Goal: Task Accomplishment & Management: Use online tool/utility

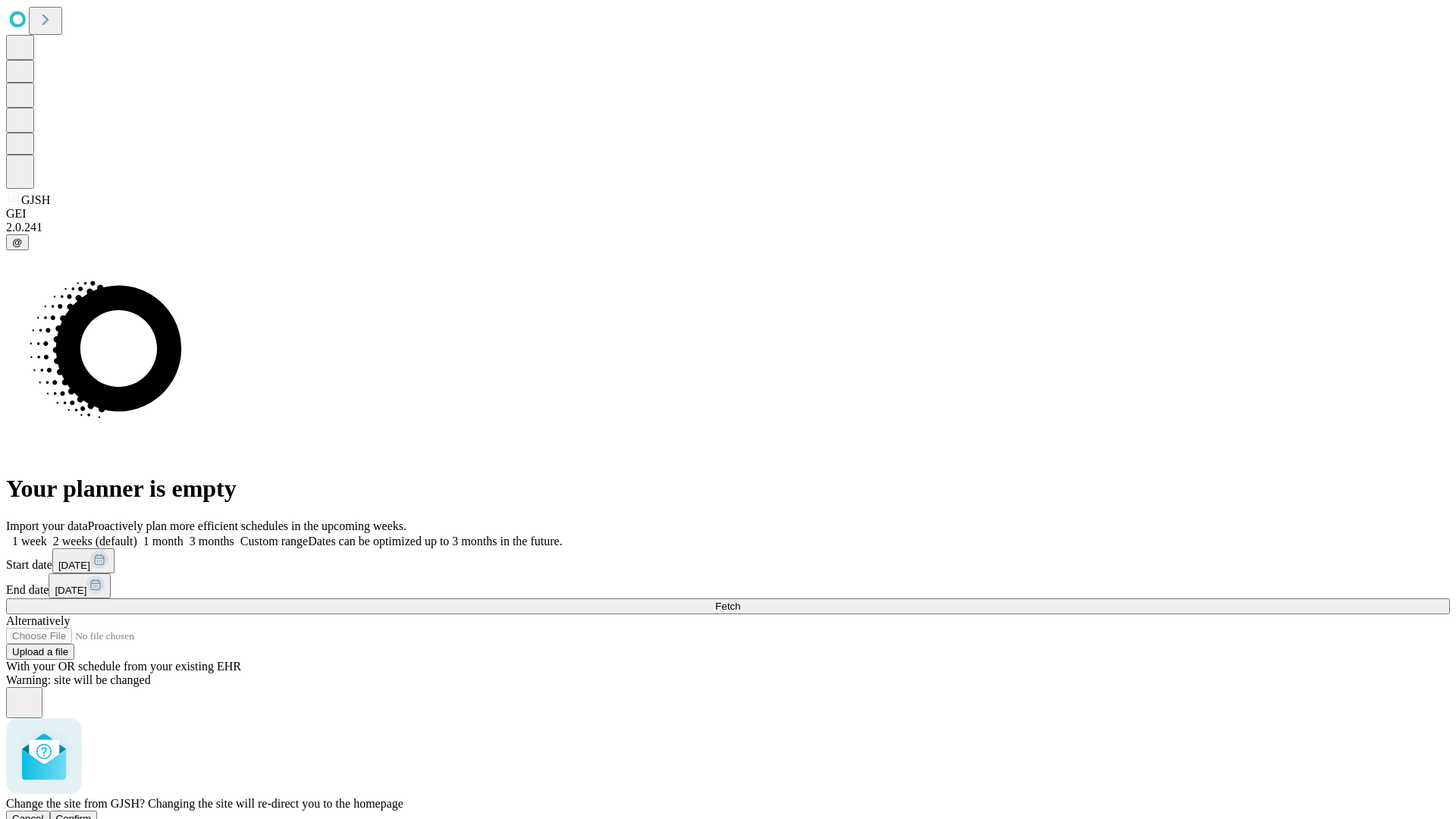
click at [92, 813] on span "Confirm" at bounding box center [74, 818] width 36 height 11
click at [183, 535] on label "1 month" at bounding box center [160, 541] width 46 height 13
click at [740, 601] on span "Fetch" at bounding box center [728, 606] width 25 height 11
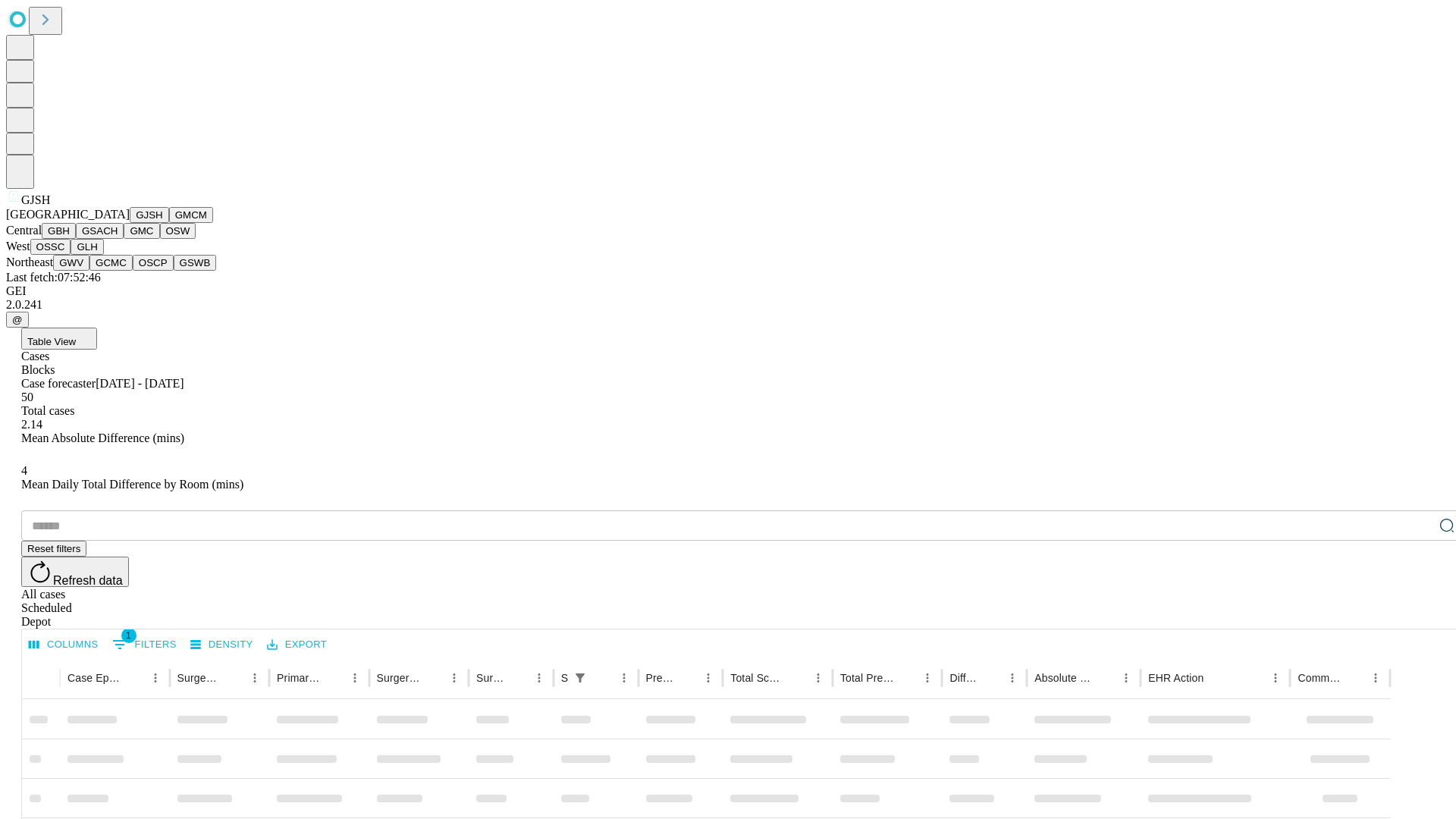
click at [169, 223] on button "GMCM" at bounding box center [190, 215] width 44 height 16
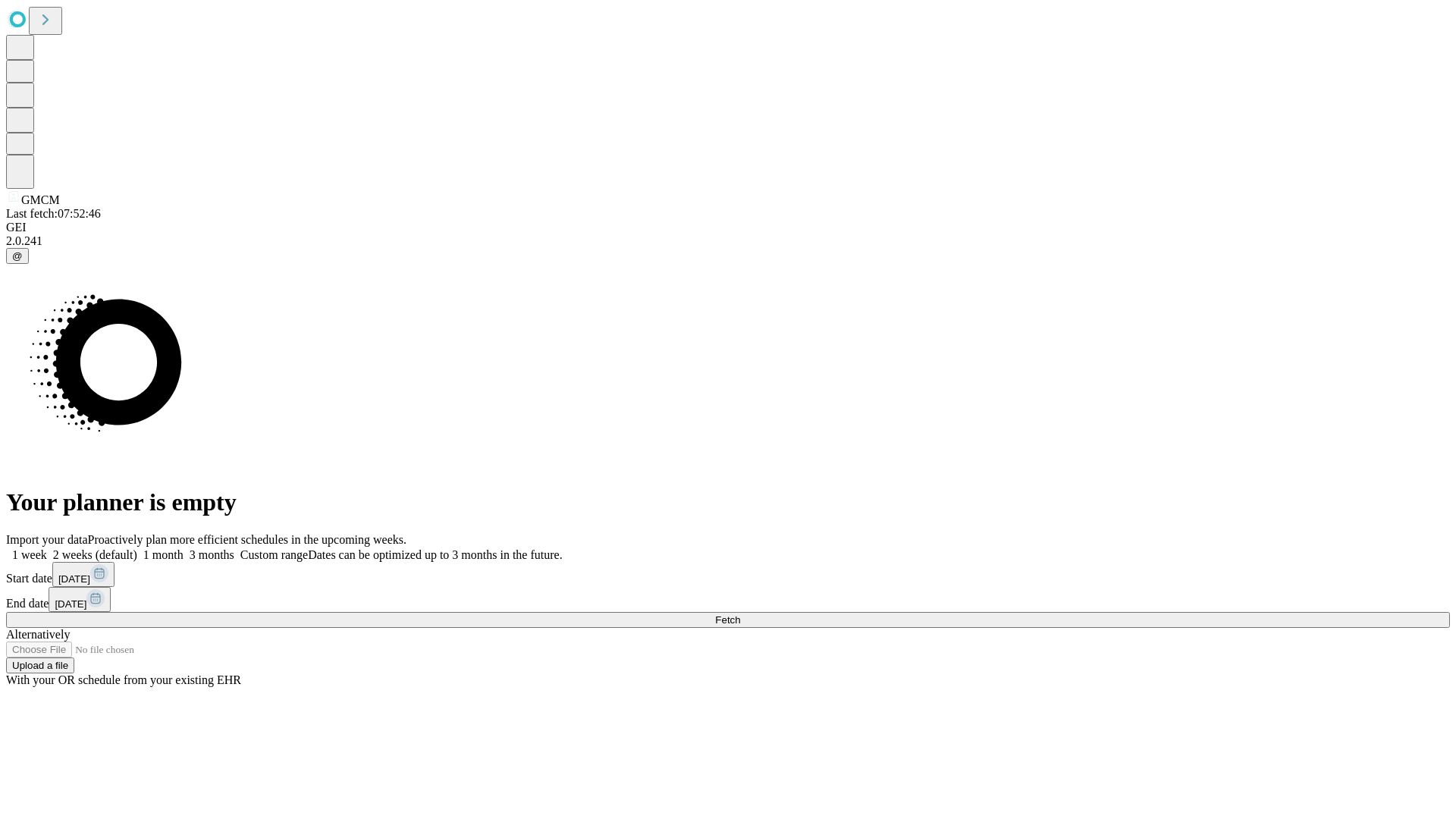
click at [183, 548] on label "1 month" at bounding box center [160, 554] width 46 height 13
click at [740, 614] on span "Fetch" at bounding box center [728, 619] width 25 height 11
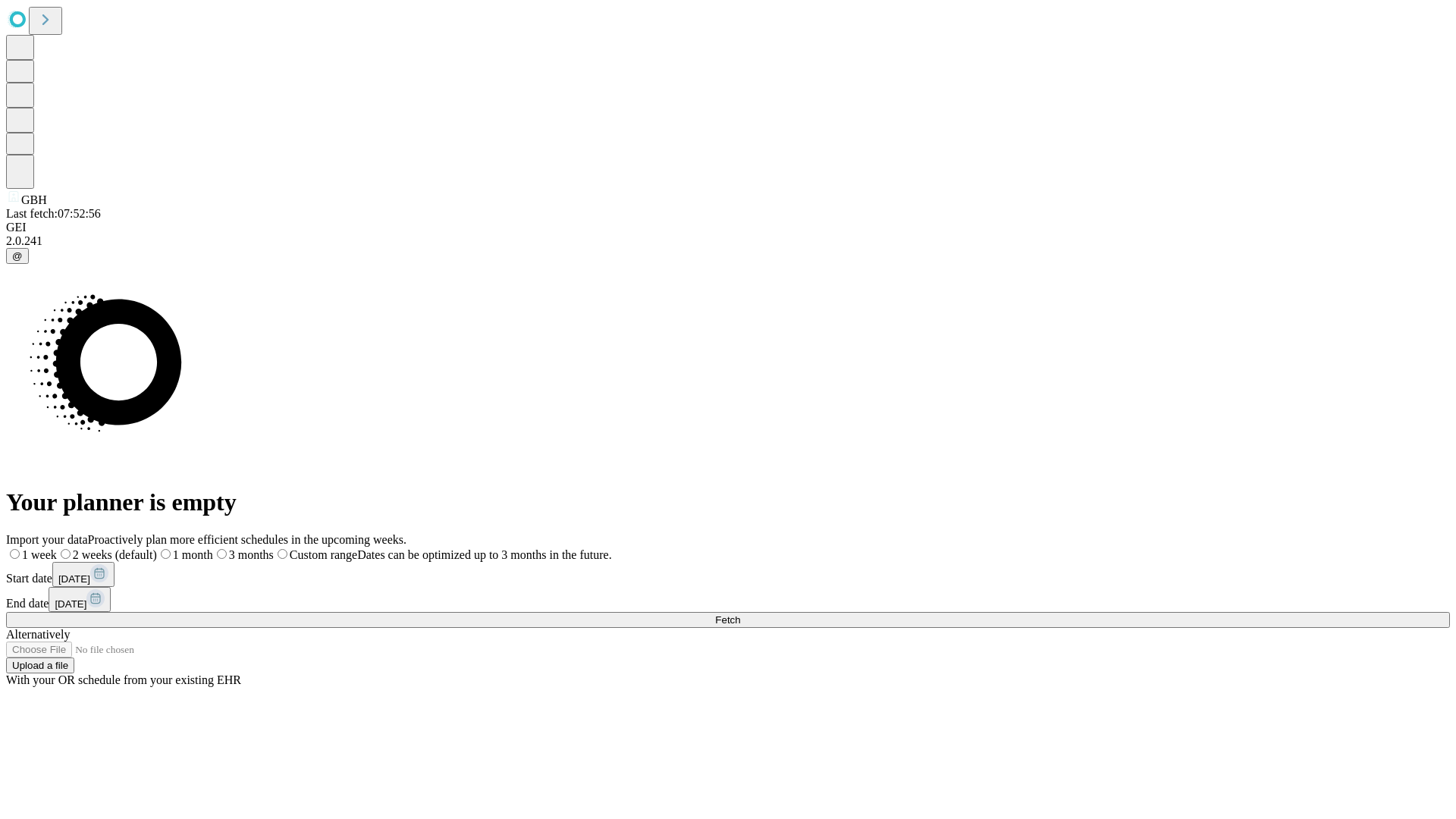
click at [740, 614] on span "Fetch" at bounding box center [728, 619] width 25 height 11
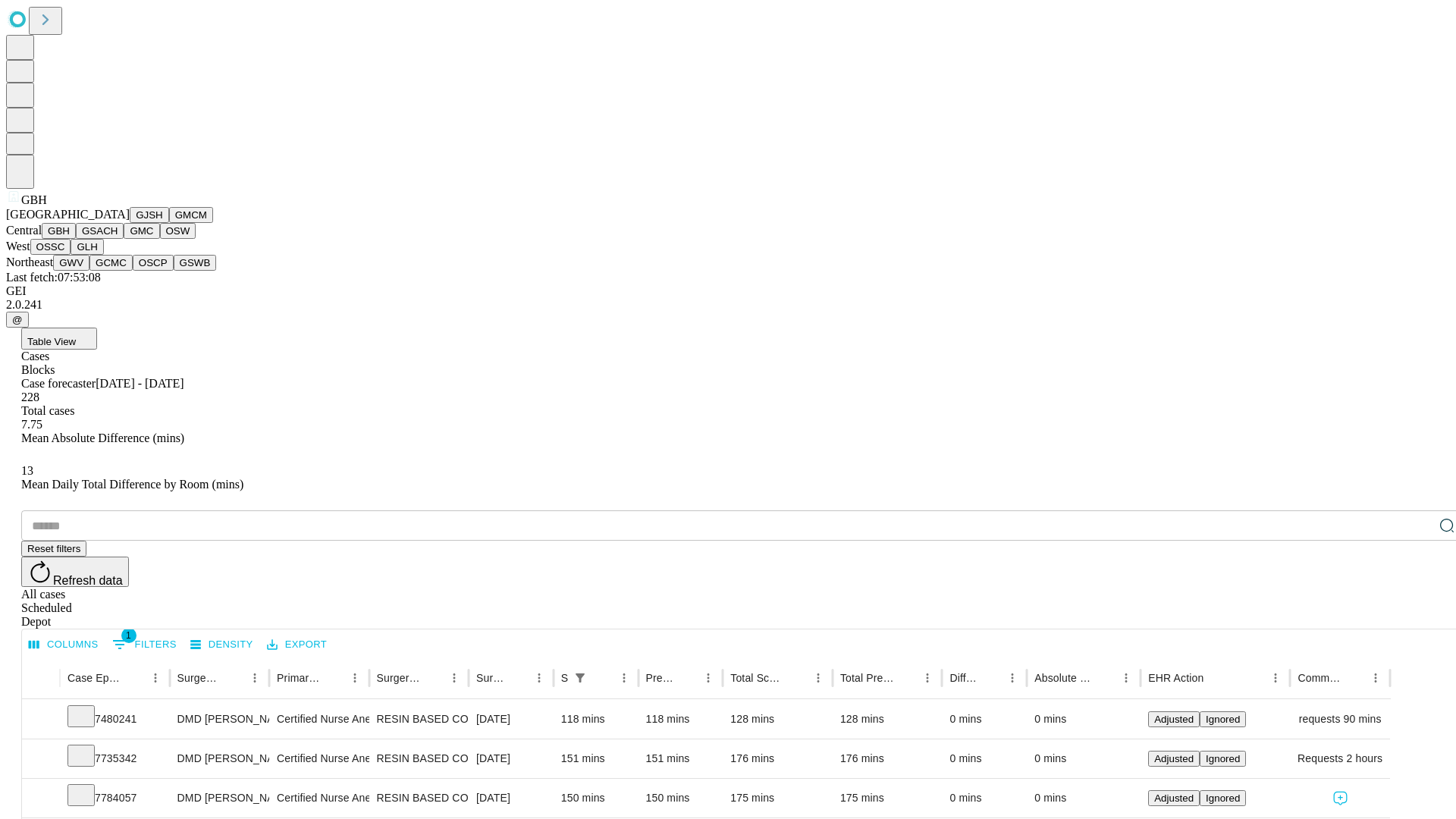
click at [117, 239] on button "GSACH" at bounding box center [100, 230] width 48 height 16
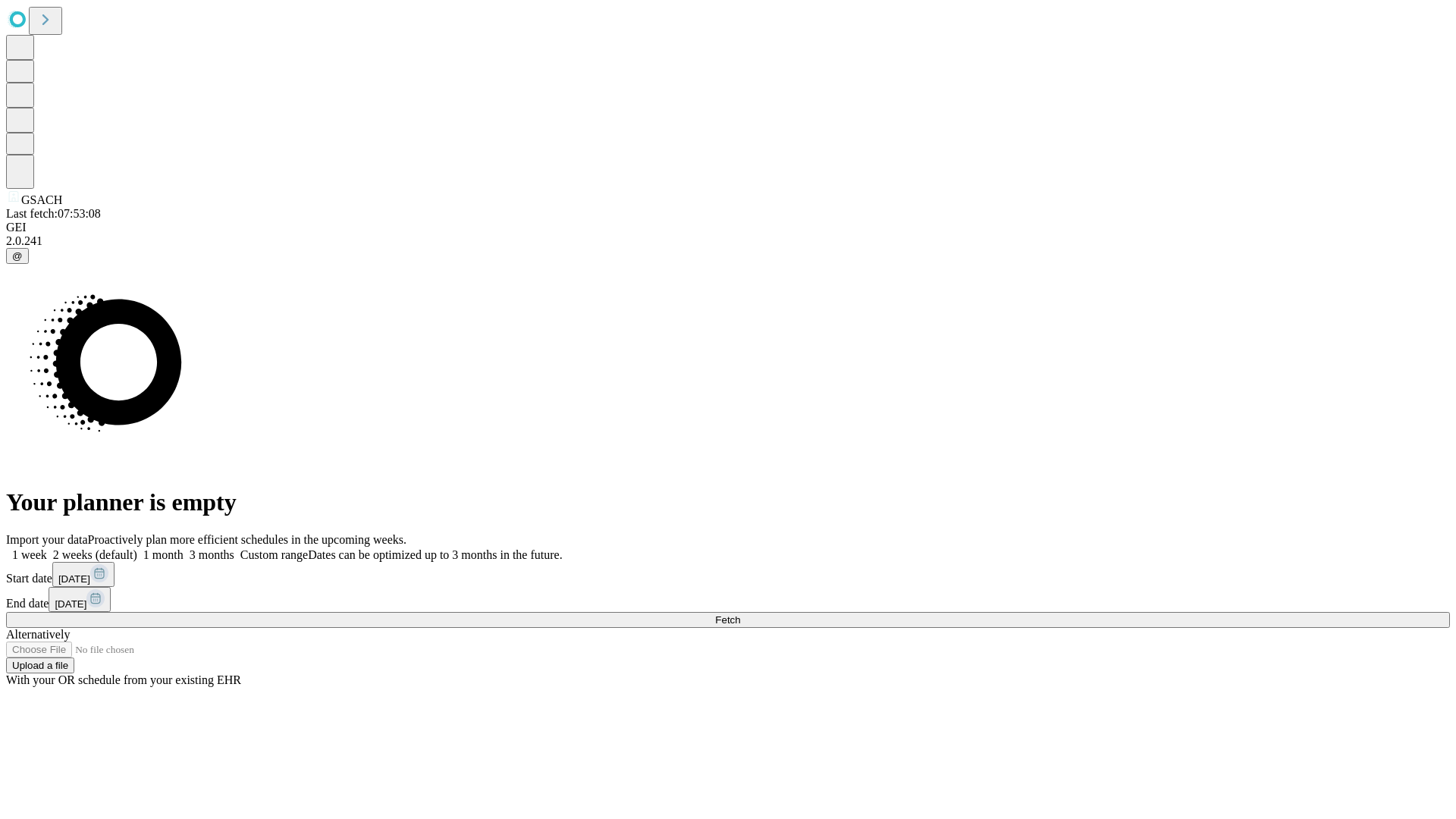
click at [183, 548] on label "1 month" at bounding box center [160, 554] width 46 height 13
click at [740, 614] on span "Fetch" at bounding box center [728, 619] width 25 height 11
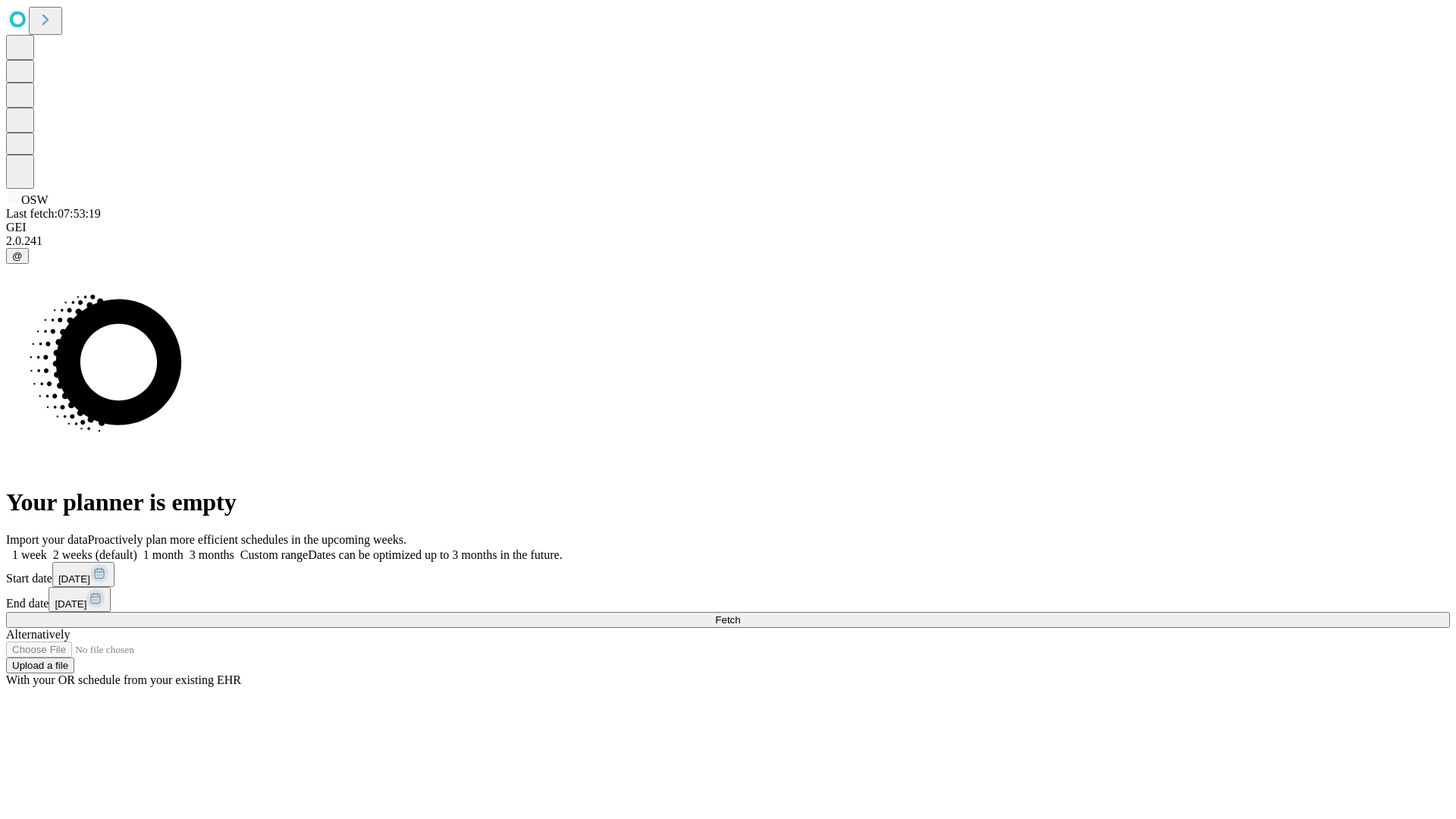
click at [740, 614] on span "Fetch" at bounding box center [728, 619] width 25 height 11
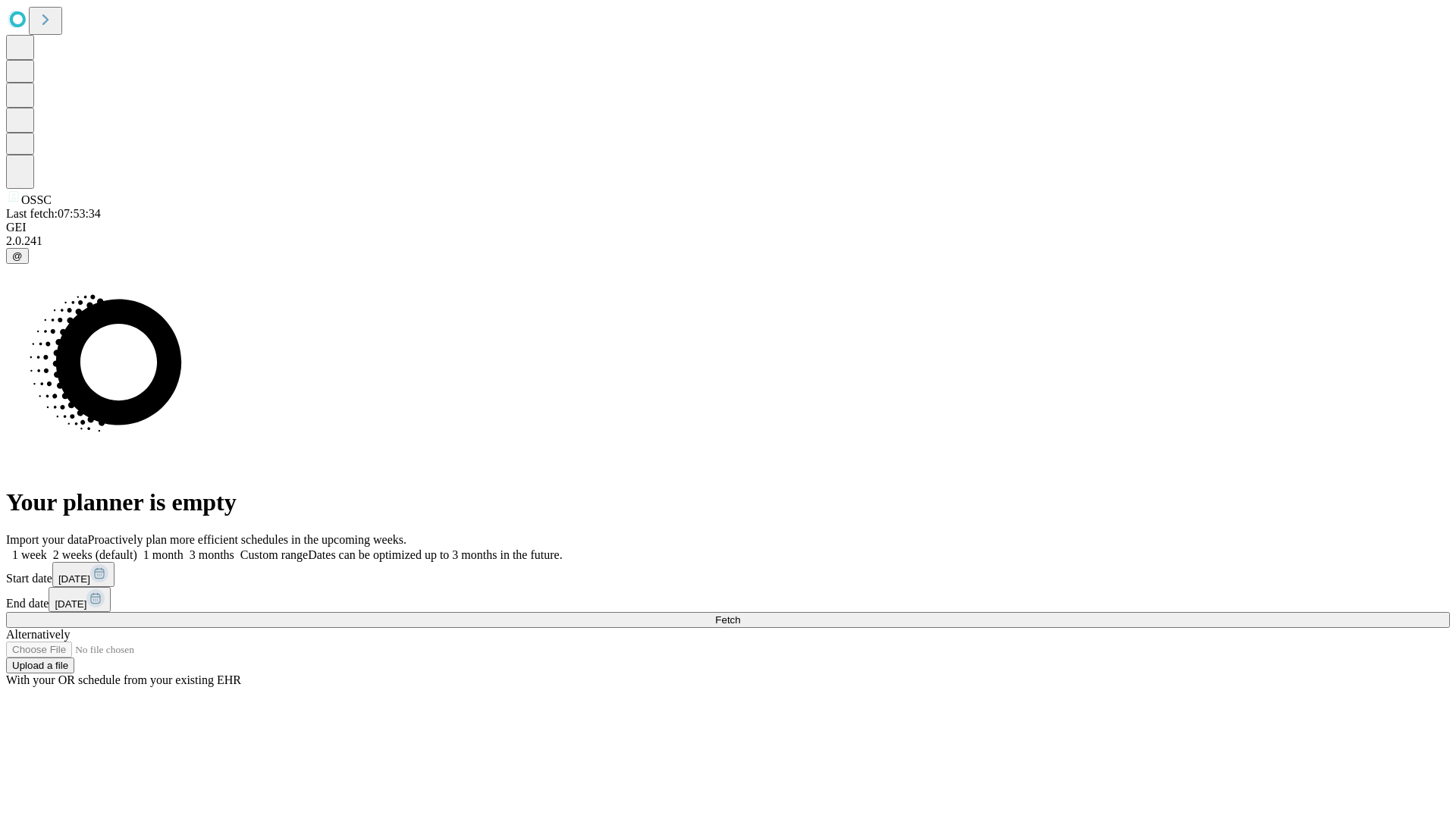
click at [183, 548] on label "1 month" at bounding box center [160, 554] width 46 height 13
click at [740, 614] on span "Fetch" at bounding box center [728, 619] width 25 height 11
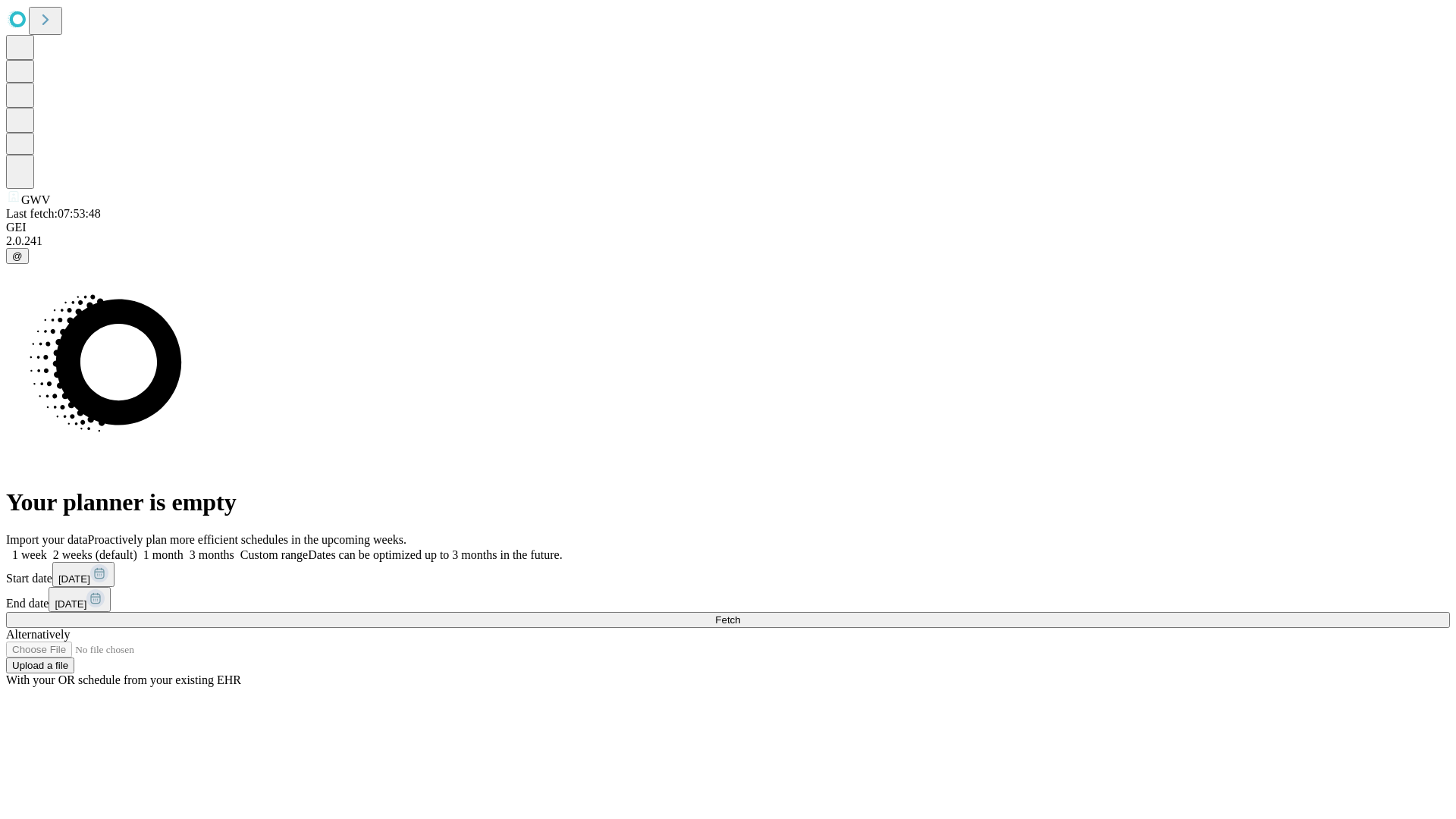
click at [183, 548] on label "1 month" at bounding box center [160, 554] width 46 height 13
click at [740, 614] on span "Fetch" at bounding box center [728, 619] width 25 height 11
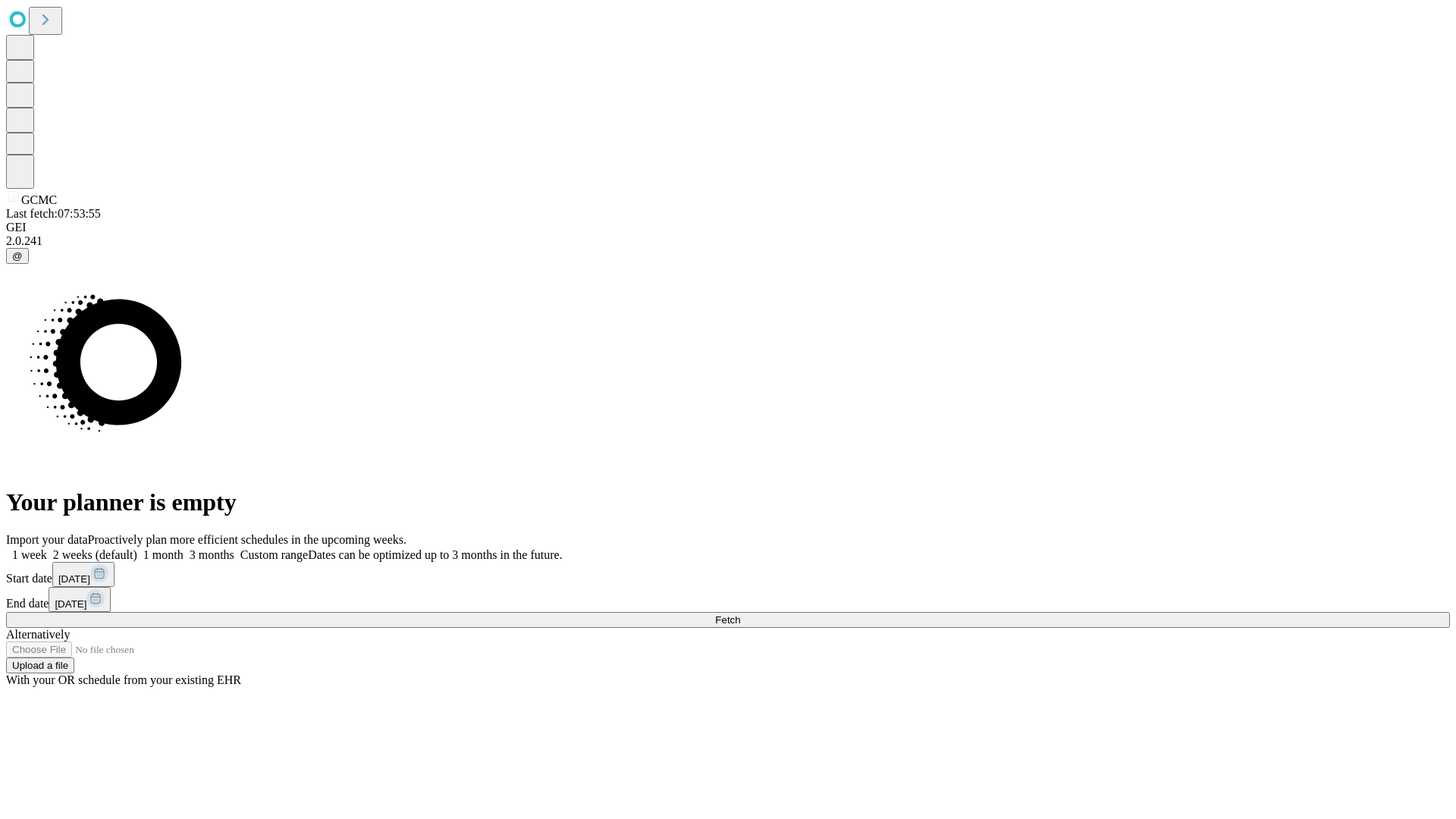
click at [183, 548] on label "1 month" at bounding box center [160, 554] width 46 height 13
click at [740, 614] on span "Fetch" at bounding box center [728, 619] width 25 height 11
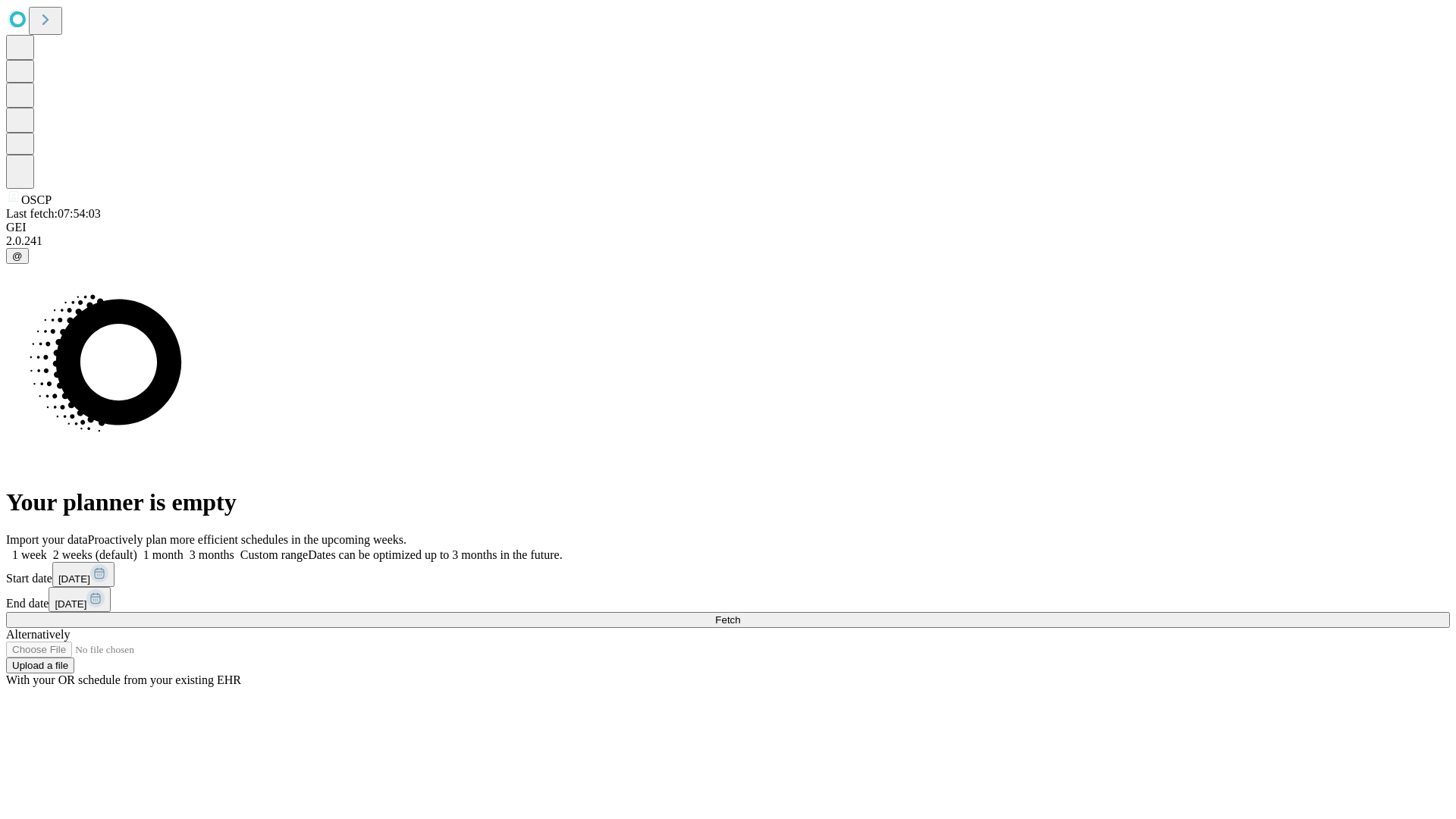
click at [183, 548] on label "1 month" at bounding box center [160, 554] width 46 height 13
click at [740, 614] on span "Fetch" at bounding box center [728, 619] width 25 height 11
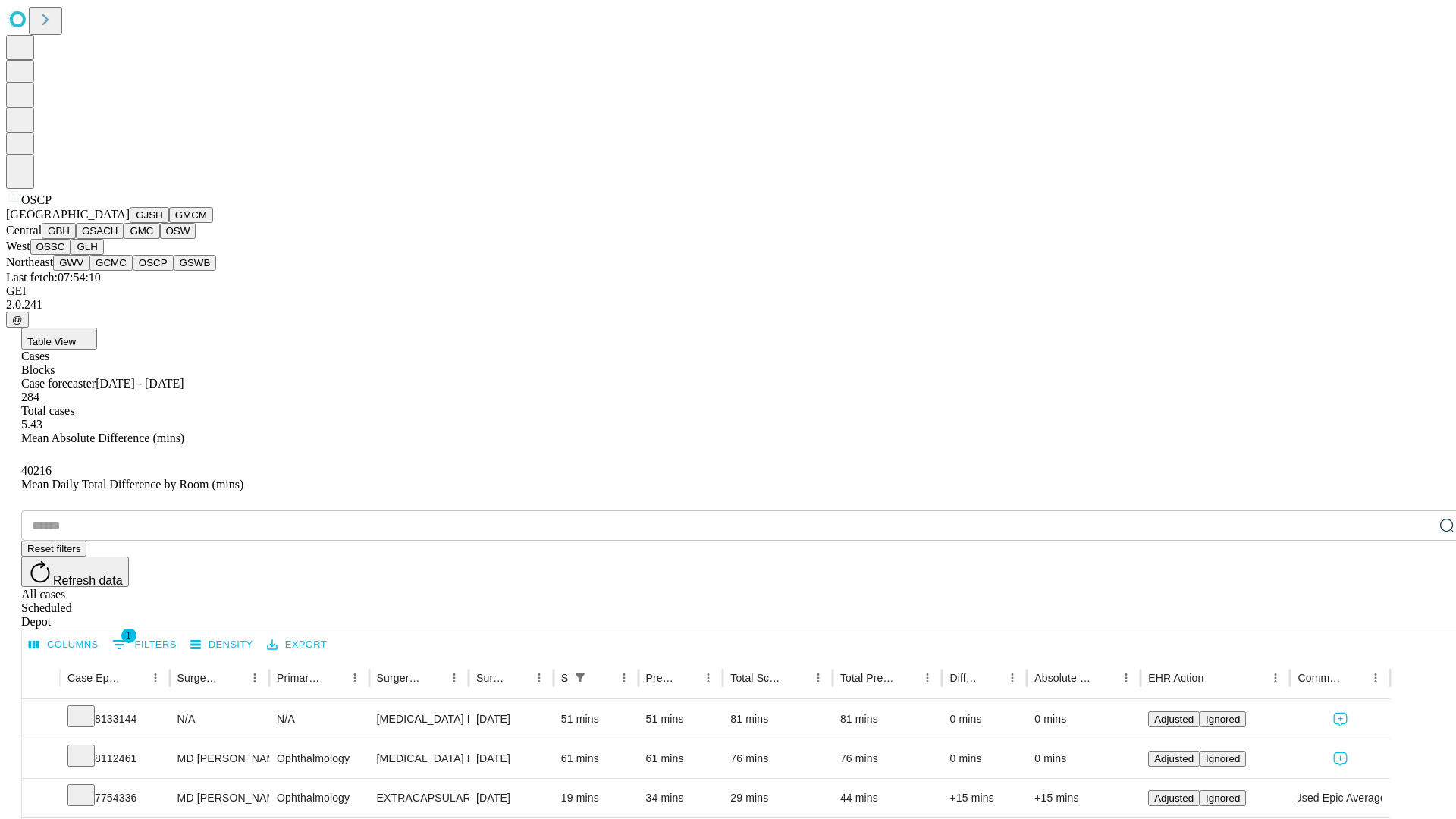
click at [174, 271] on button "GSWB" at bounding box center [195, 262] width 43 height 16
